Goal: Check status: Check status

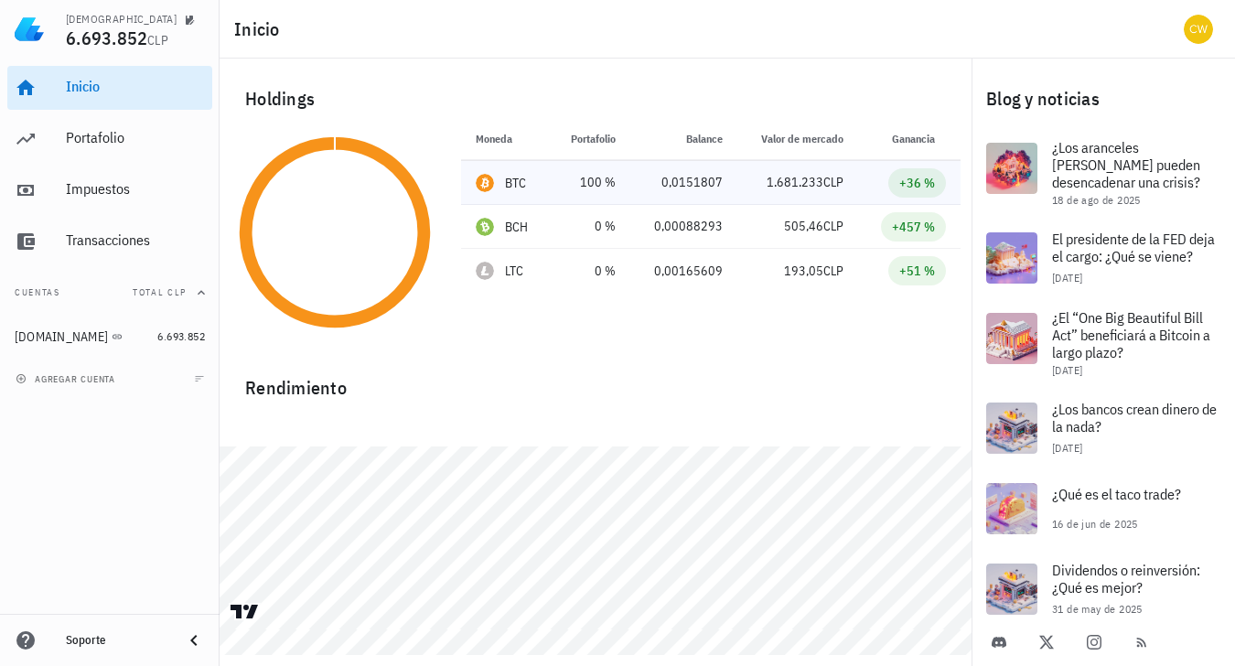
click at [555, 187] on td "100 %" at bounding box center [590, 183] width 80 height 44
click at [89, 147] on div "Portafolio" at bounding box center [135, 138] width 139 height 41
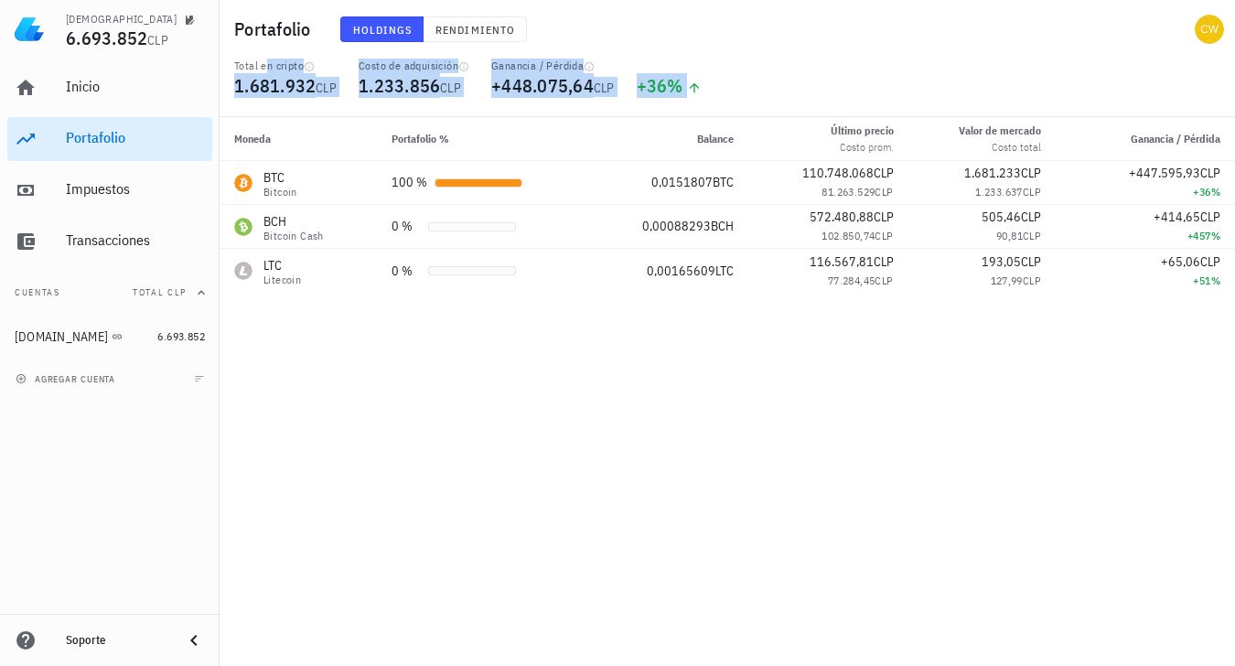
drag, startPoint x: 232, startPoint y: 61, endPoint x: 543, endPoint y: 305, distance: 394.8
click at [543, 305] on div "Portafolio Holdings Rendimiento Total en cripto 1.681.932 CLP Costo de adquisic…" at bounding box center [617, 333] width 1235 height 666
click at [552, 327] on div "Moneda Portafolio % Balance Último precio Costo prom. Valor [PERSON_NAME] Costo…" at bounding box center [726, 391] width 1015 height 549
